Goal: Book appointment/travel/reservation

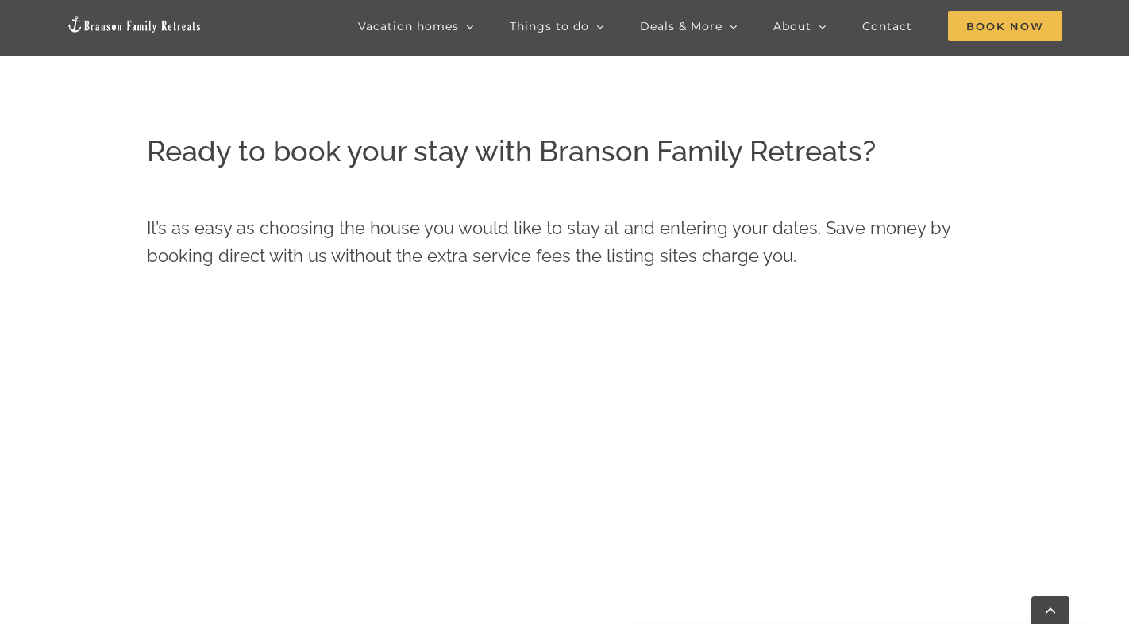
scroll to position [783, 0]
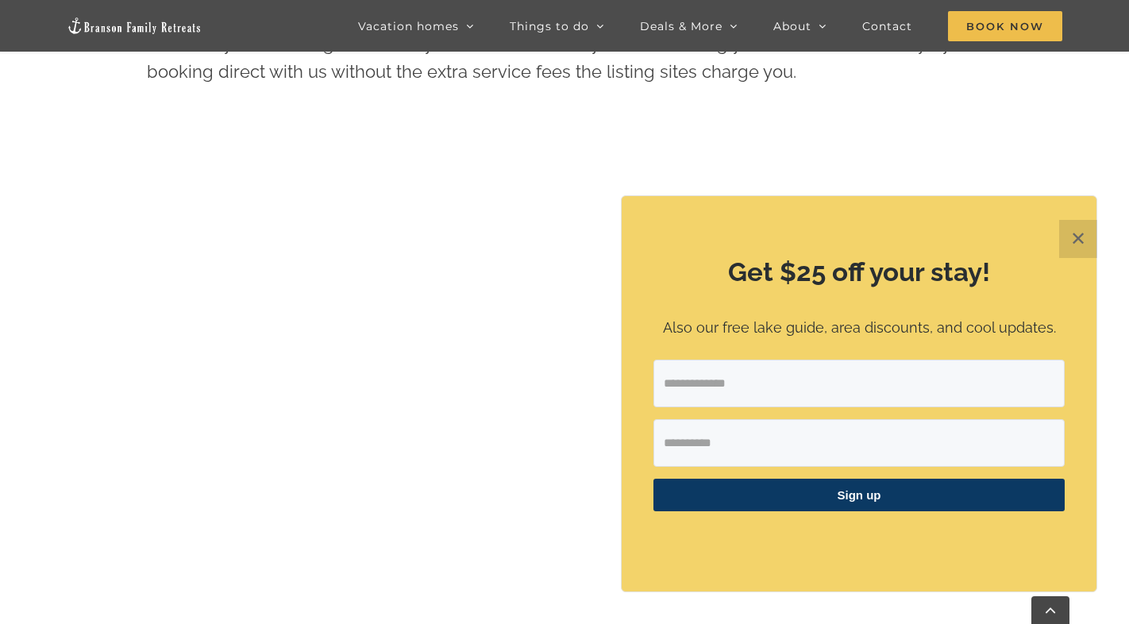
click at [1081, 242] on button "✕" at bounding box center [1078, 239] width 38 height 38
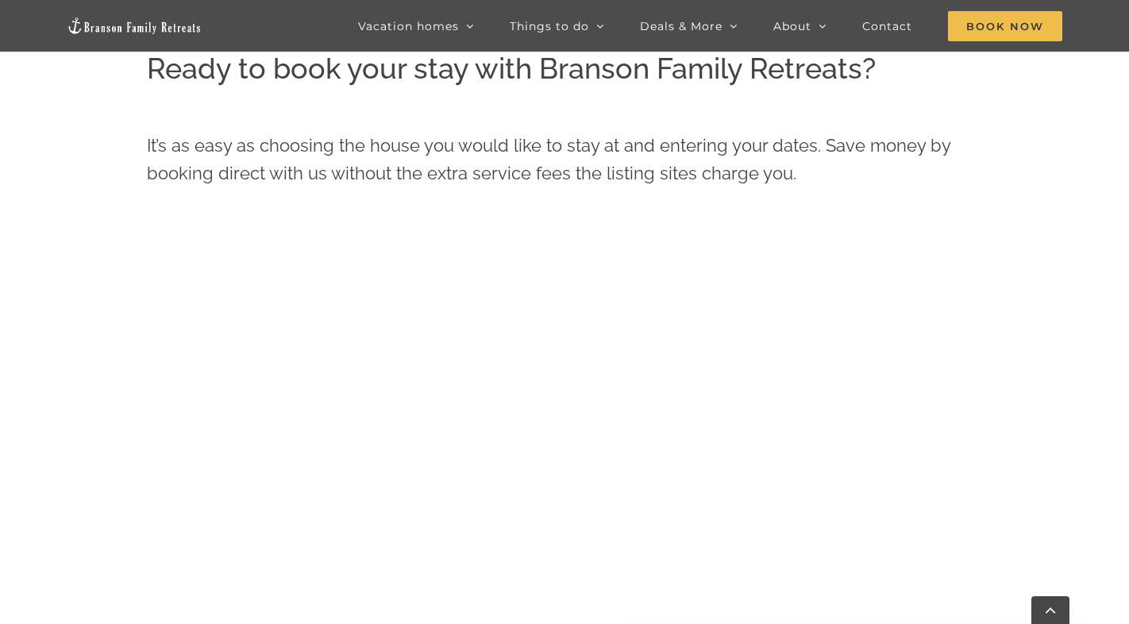
scroll to position [703, 0]
